Goal: Information Seeking & Learning: Learn about a topic

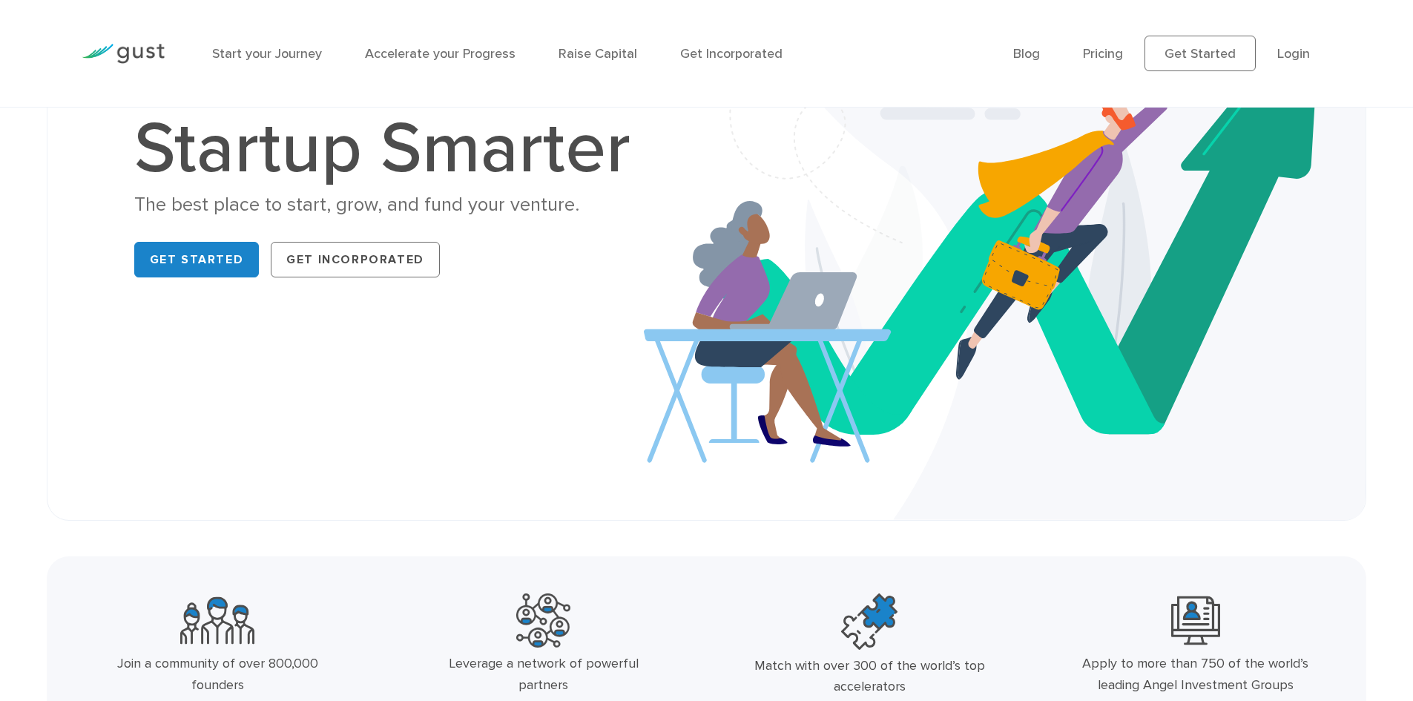
scroll to position [223, 0]
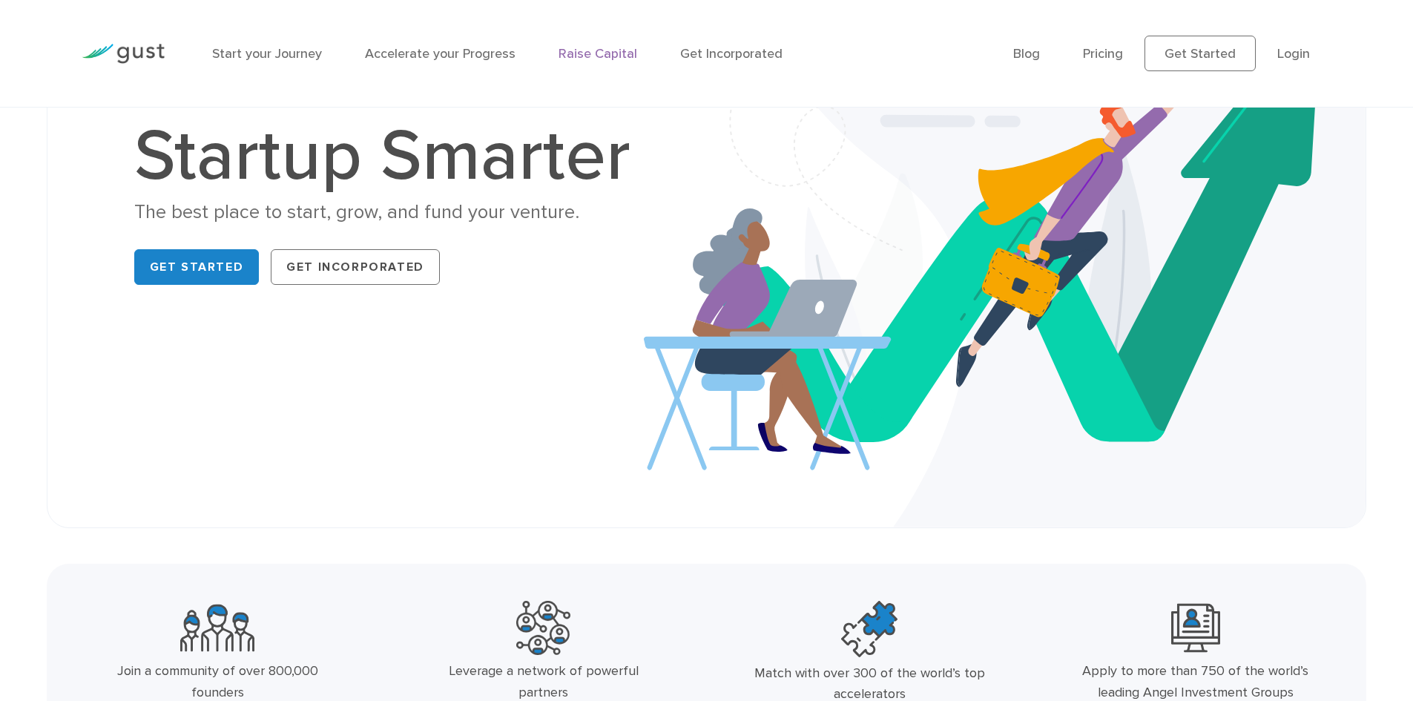
click at [587, 56] on link "Raise Capital" at bounding box center [598, 54] width 79 height 16
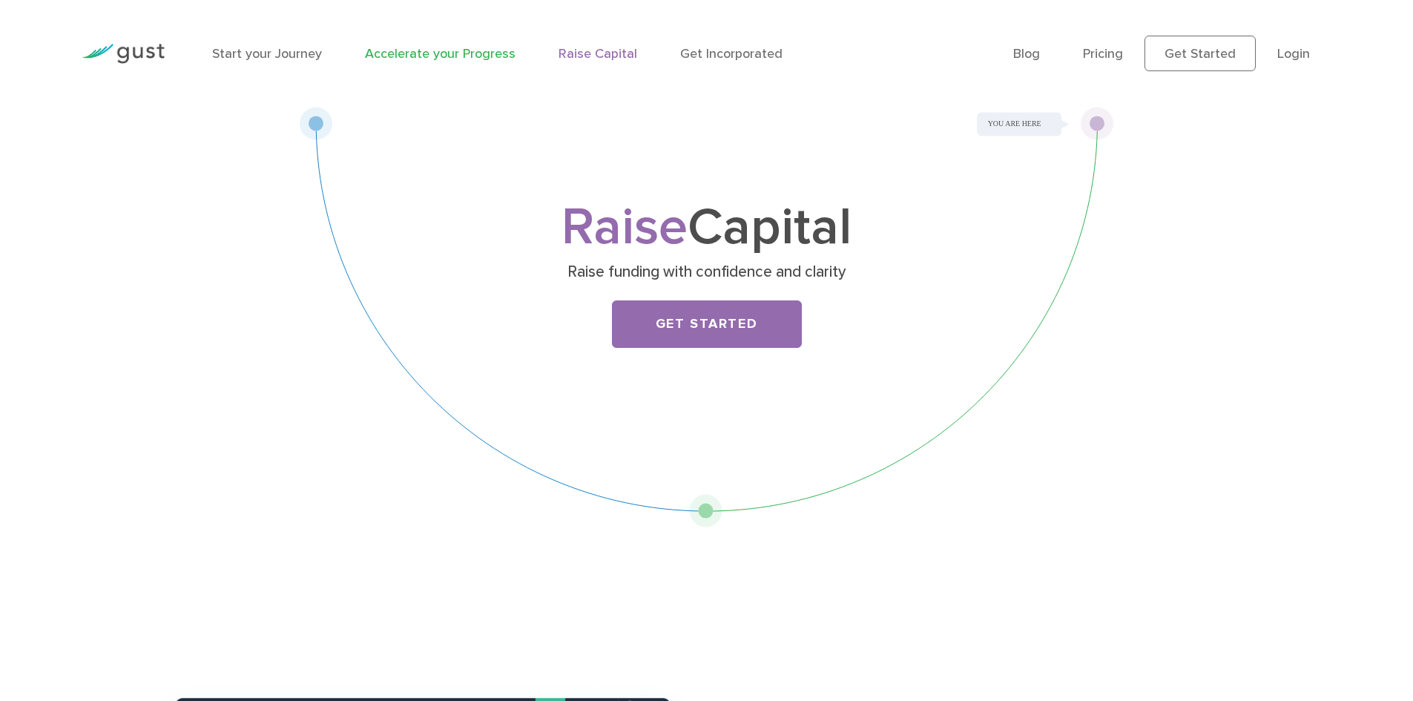
click at [432, 49] on link "Accelerate your Progress" at bounding box center [440, 54] width 151 height 16
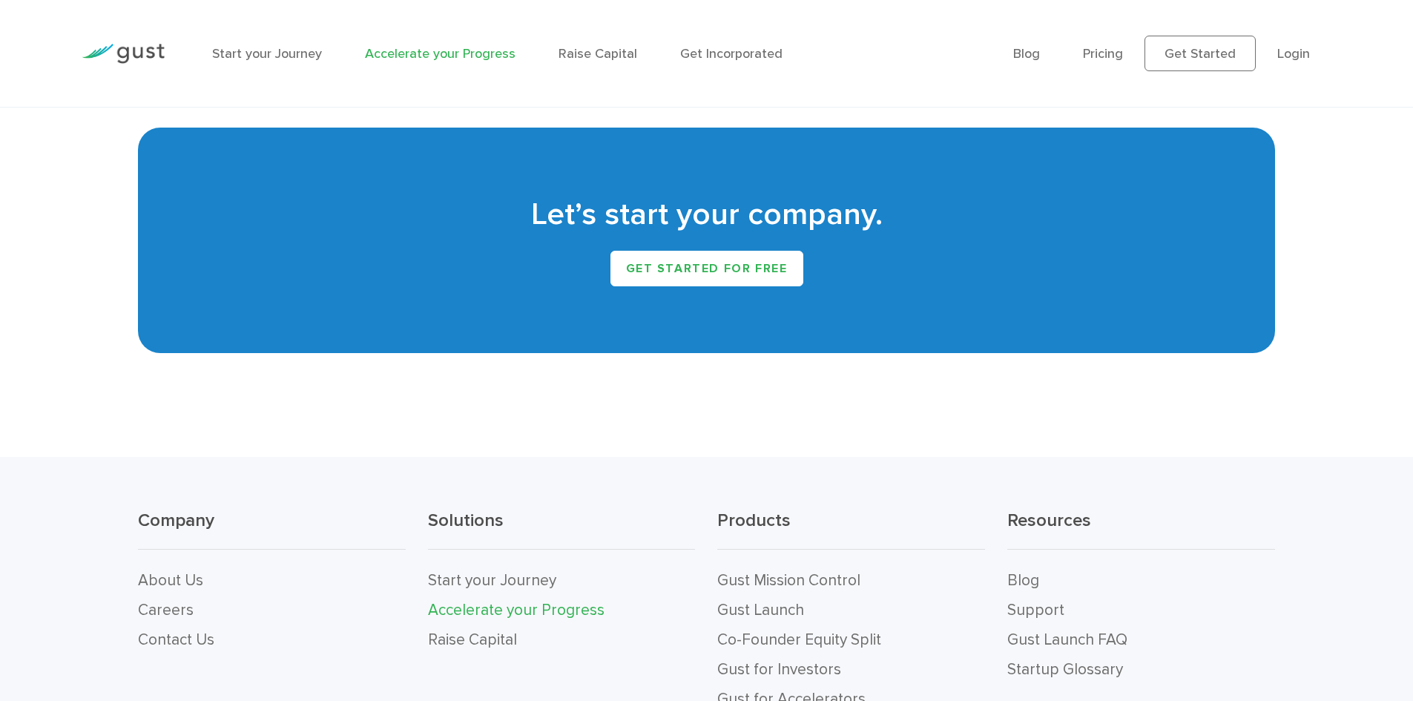
scroll to position [3204, 0]
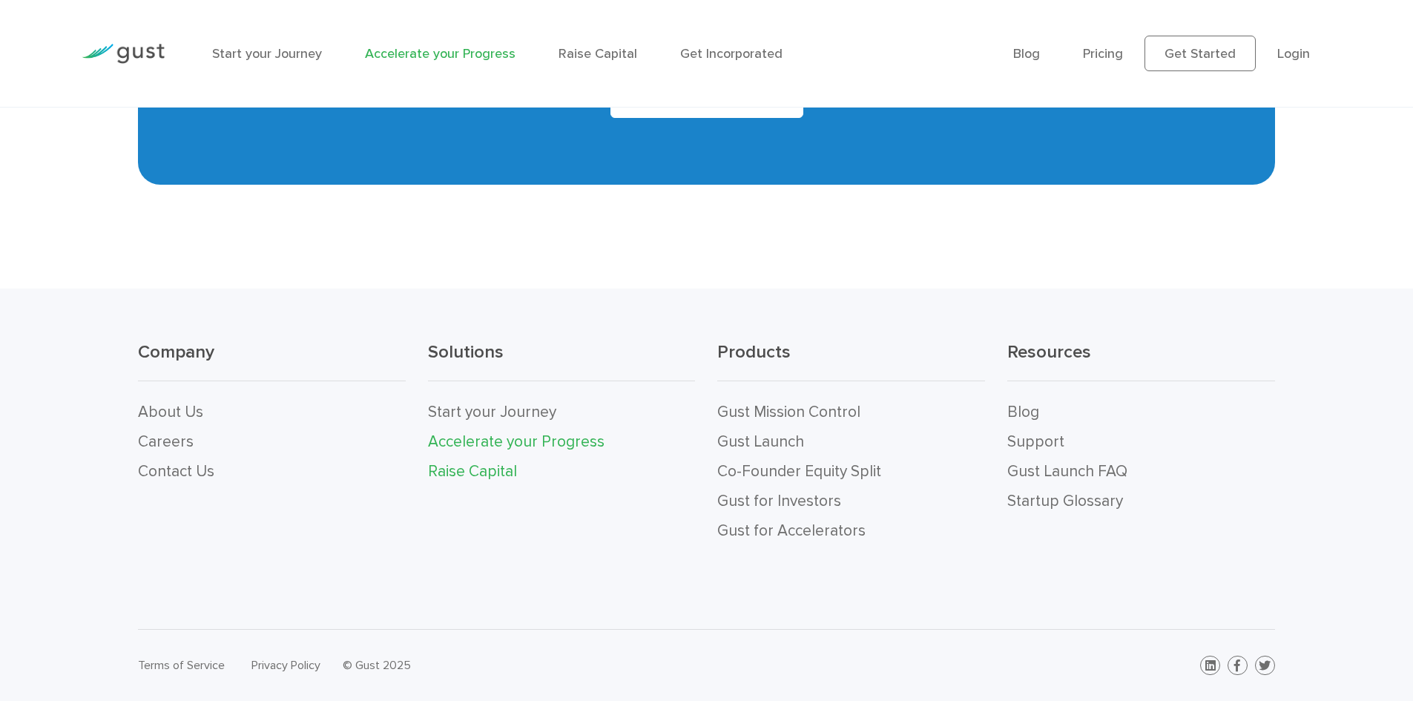
click at [503, 475] on link "Raise Capital" at bounding box center [472, 471] width 89 height 19
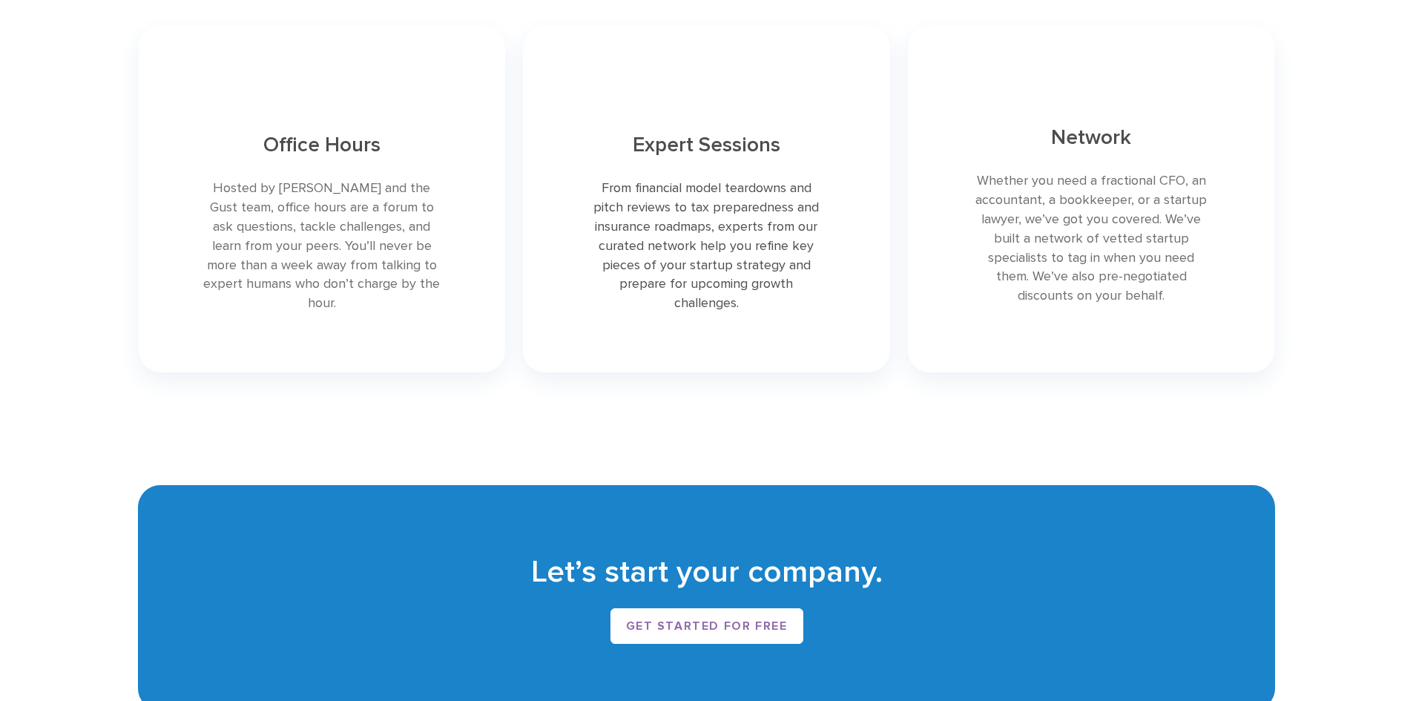
scroll to position [3413, 0]
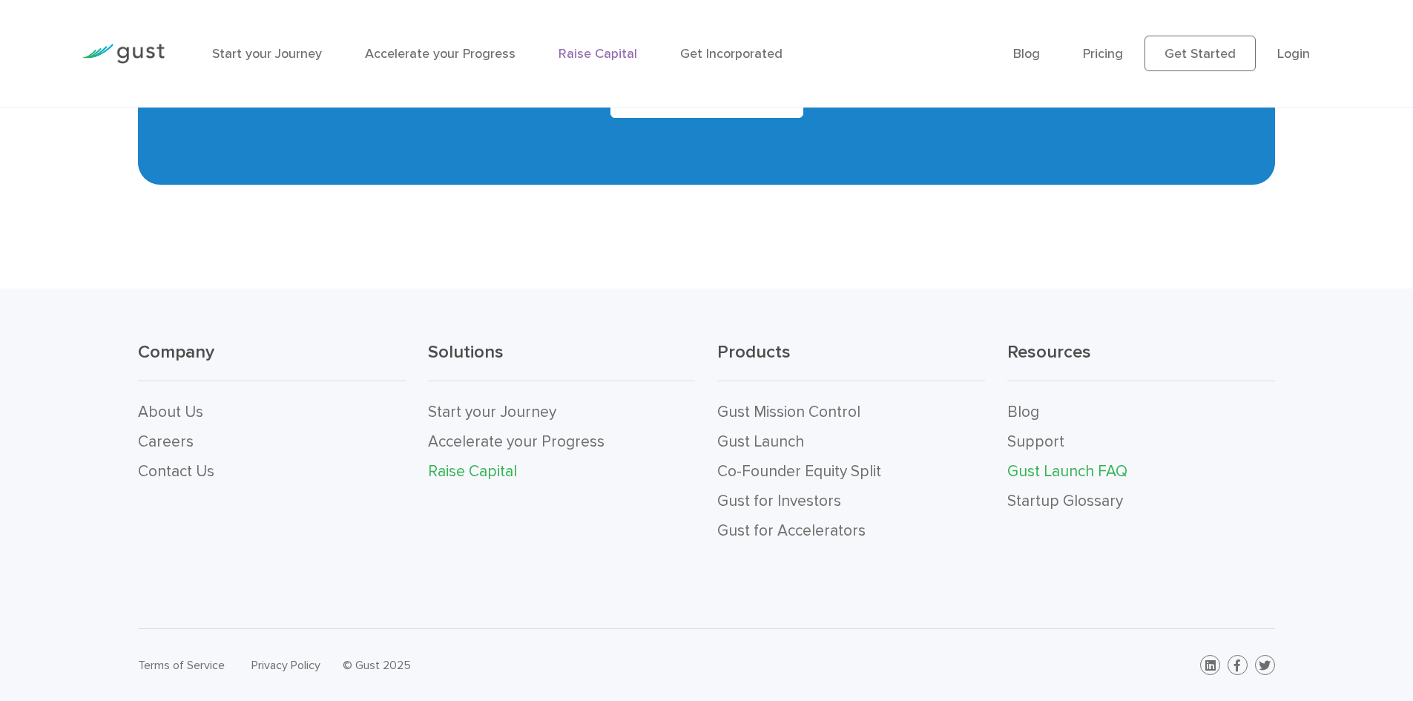
click at [1090, 477] on link "Gust Launch FAQ" at bounding box center [1067, 471] width 120 height 19
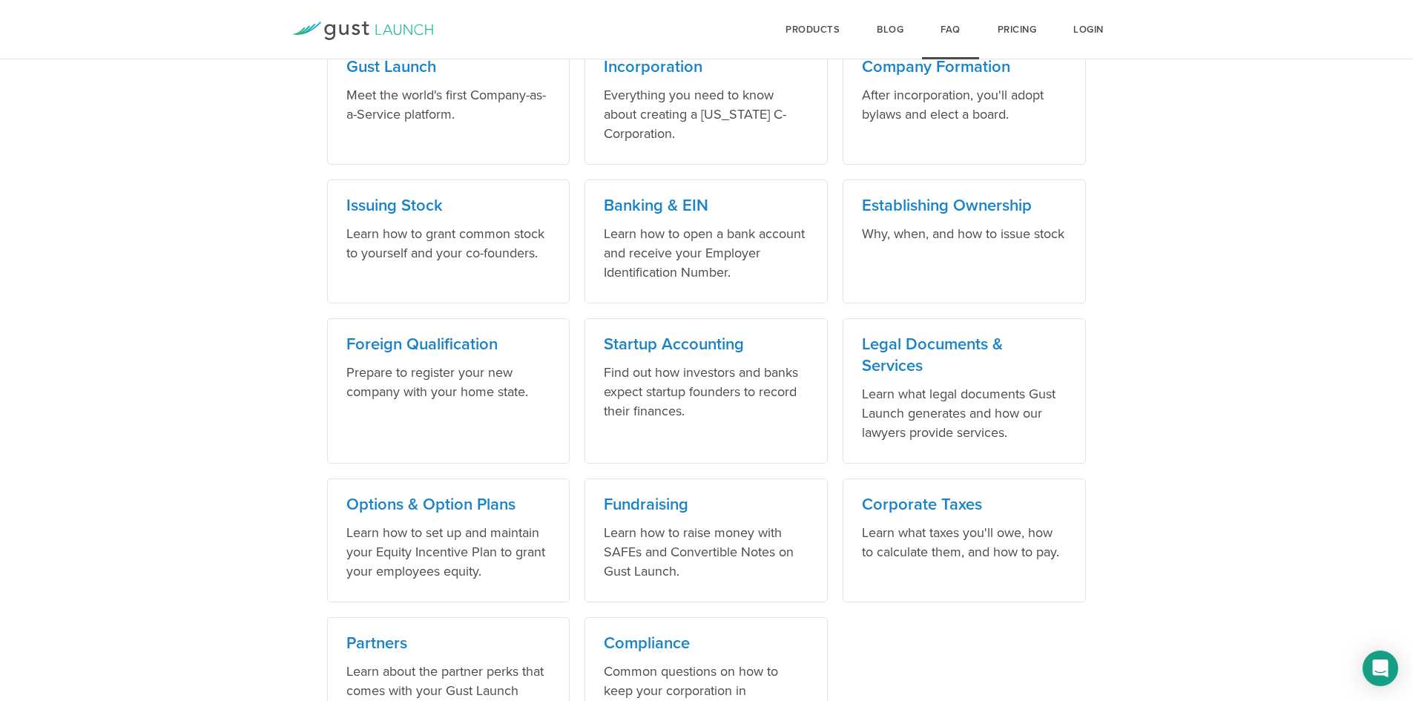
scroll to position [816, 0]
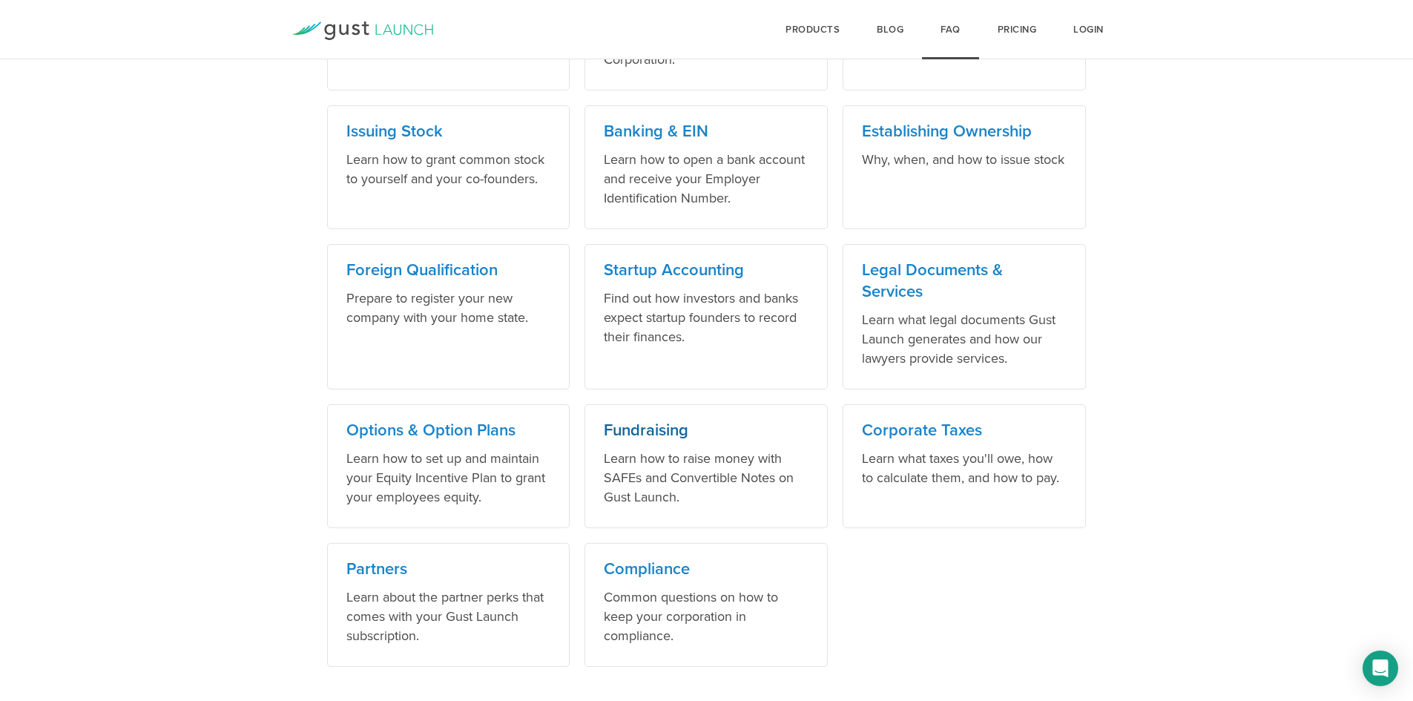
click at [609, 429] on h3 "Fundraising" at bounding box center [706, 431] width 205 height 22
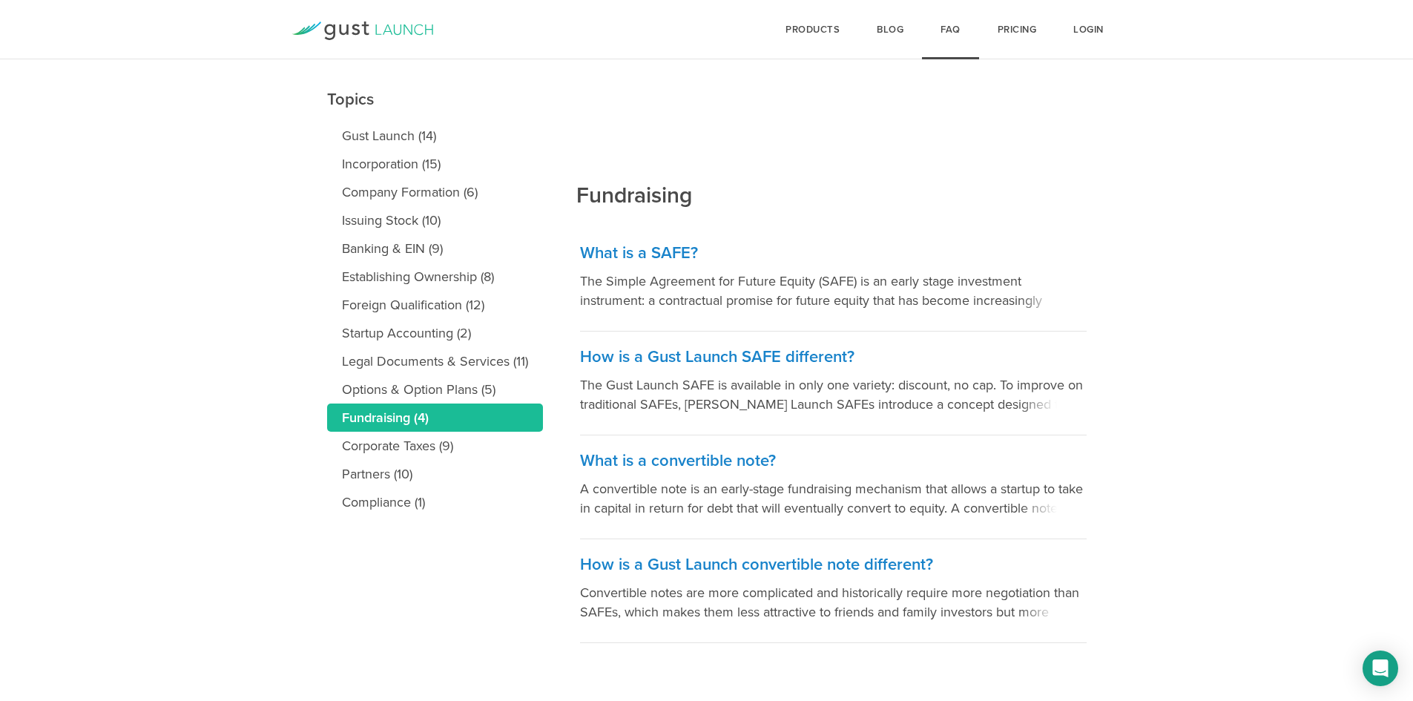
scroll to position [150, 0]
click at [432, 384] on link "Options & Option Plans (5)" at bounding box center [435, 388] width 216 height 28
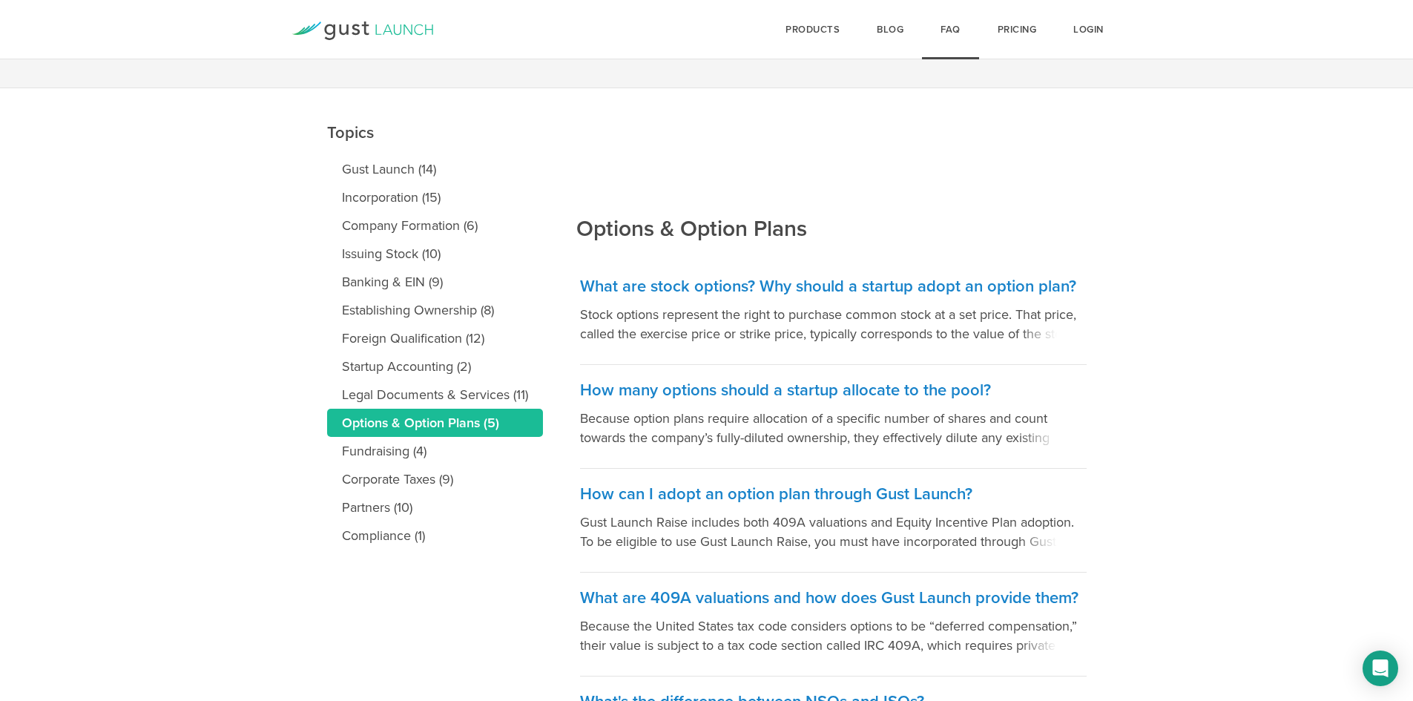
scroll to position [105, 0]
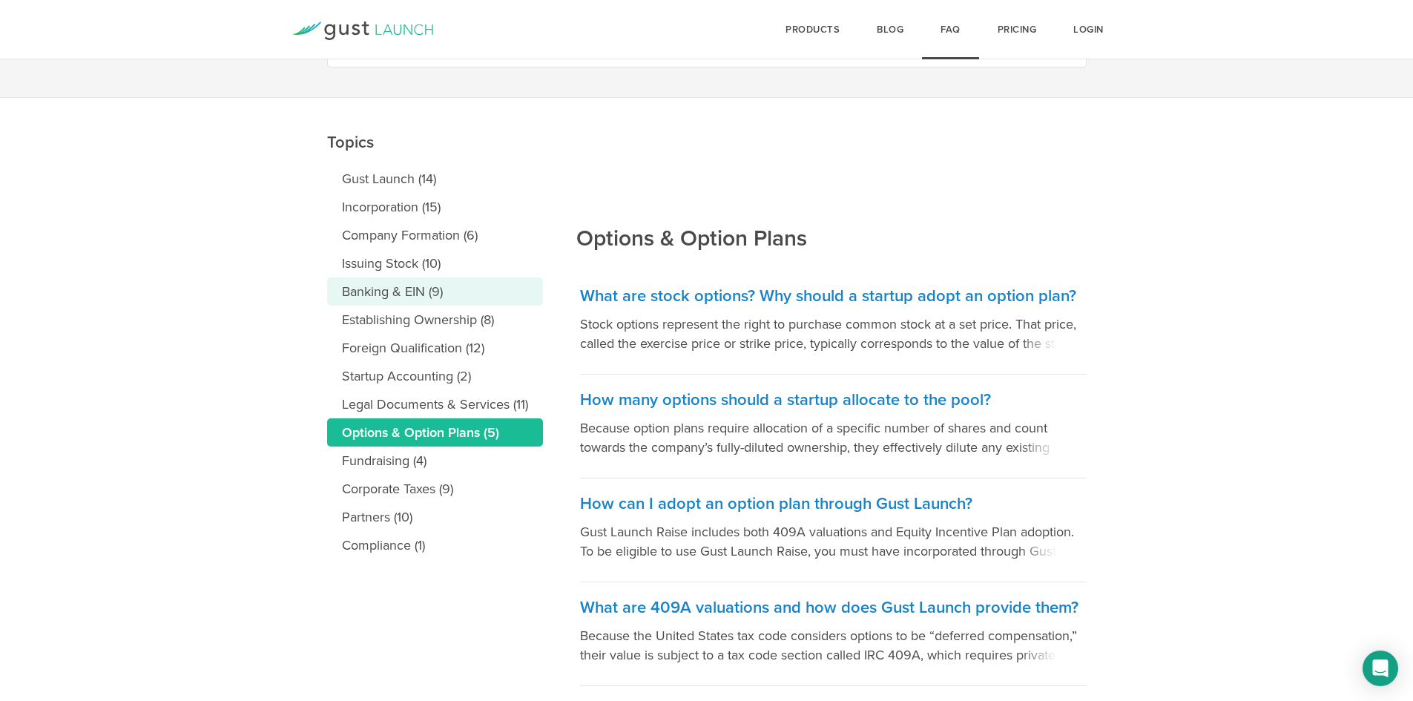
click at [390, 298] on link "Banking & EIN (9)" at bounding box center [435, 291] width 216 height 28
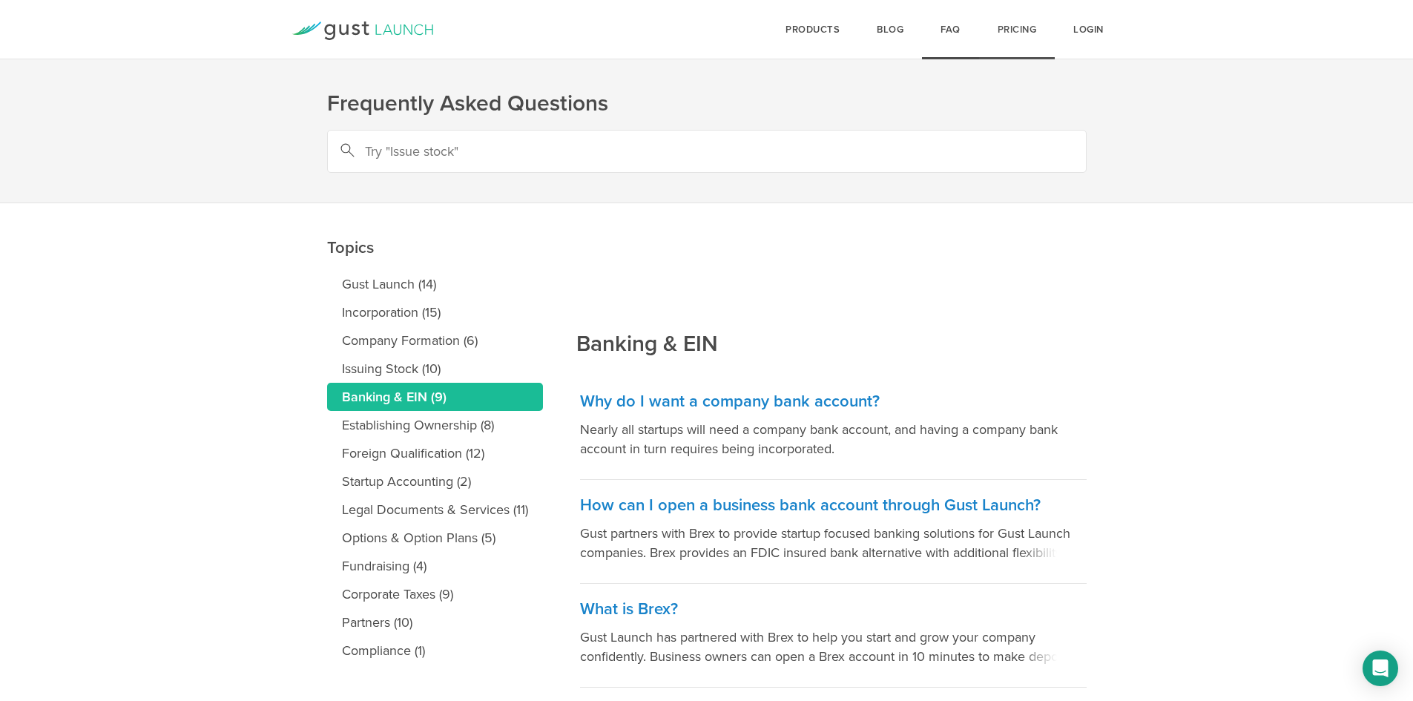
click at [1020, 36] on link "Pricing" at bounding box center [1017, 29] width 76 height 59
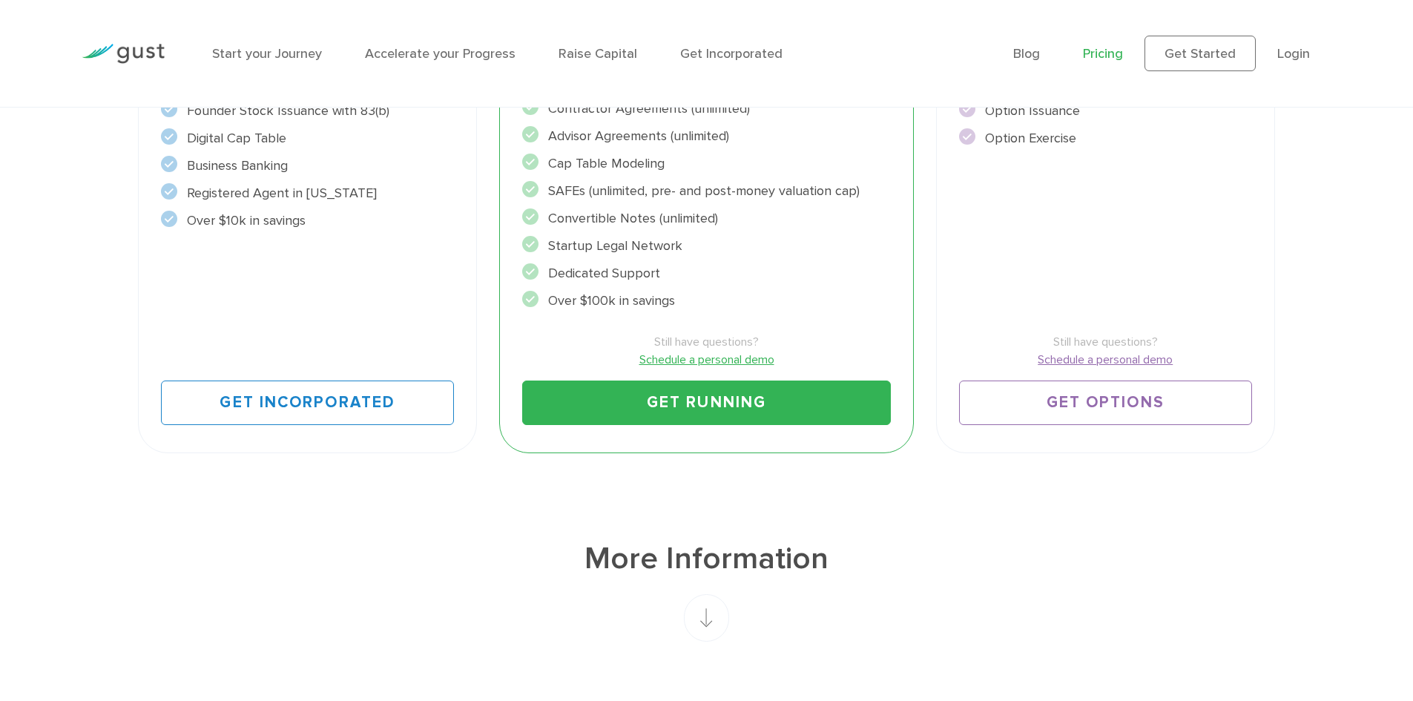
scroll to position [223, 0]
